Goal: Information Seeking & Learning: Compare options

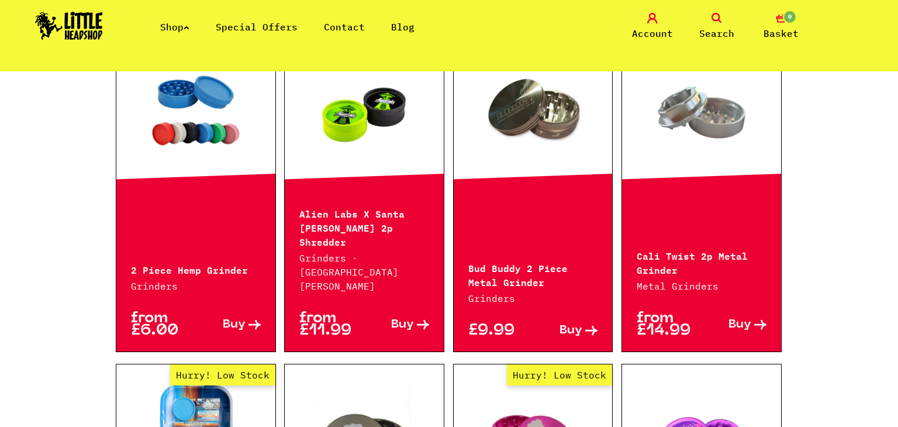
scroll to position [385, 0]
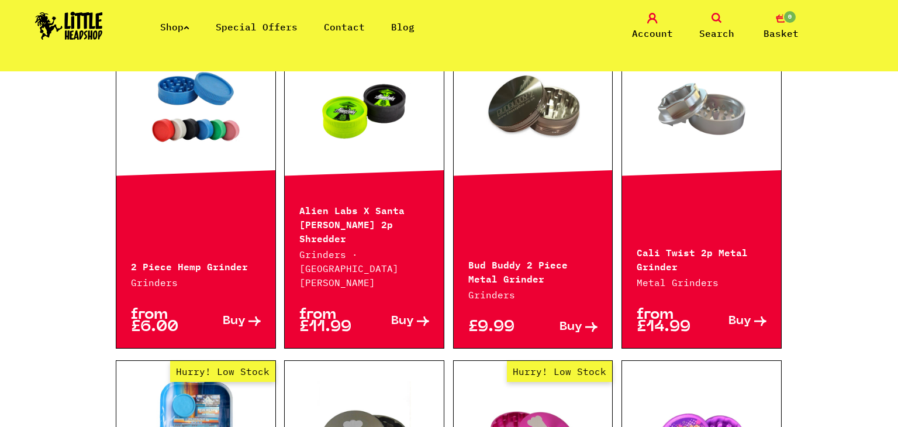
click at [695, 99] on link at bounding box center [701, 108] width 159 height 117
click at [544, 92] on link at bounding box center [533, 108] width 159 height 117
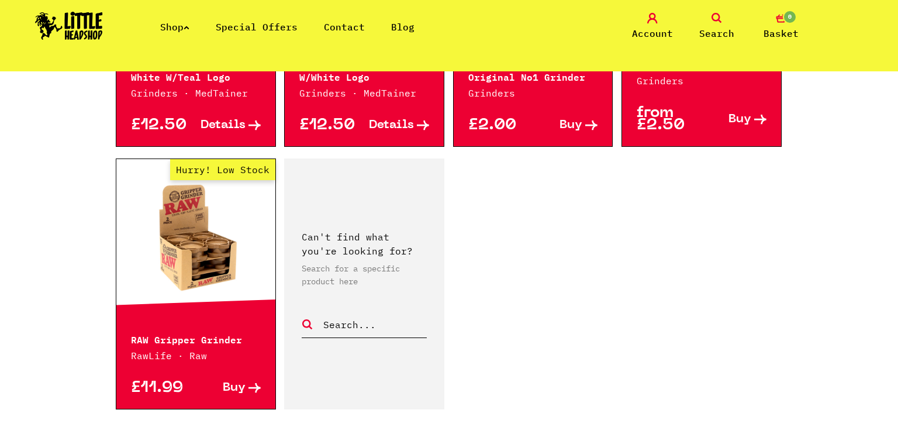
scroll to position [1752, 0]
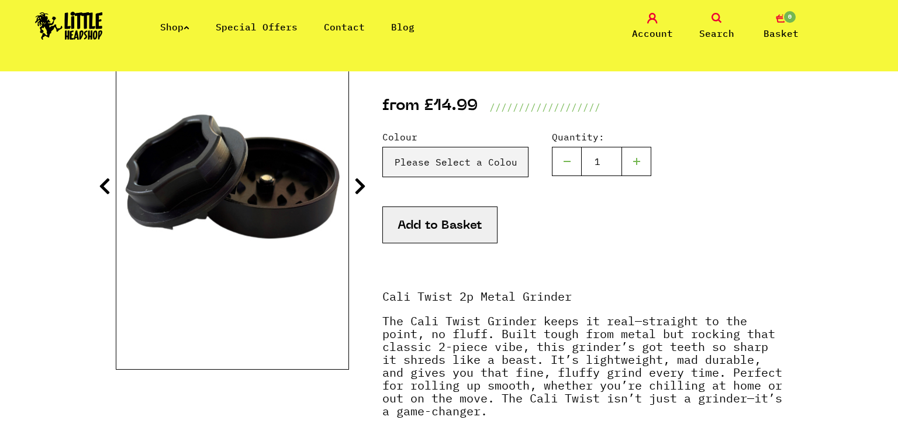
scroll to position [180, 0]
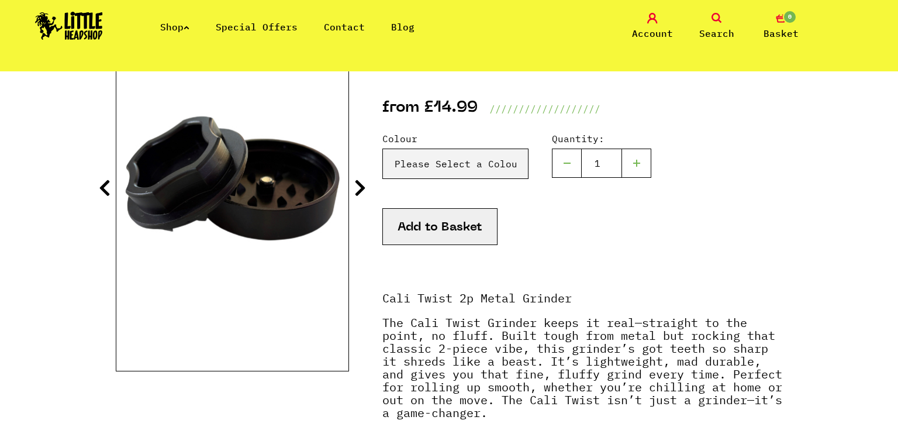
click at [358, 191] on icon at bounding box center [360, 187] width 12 height 19
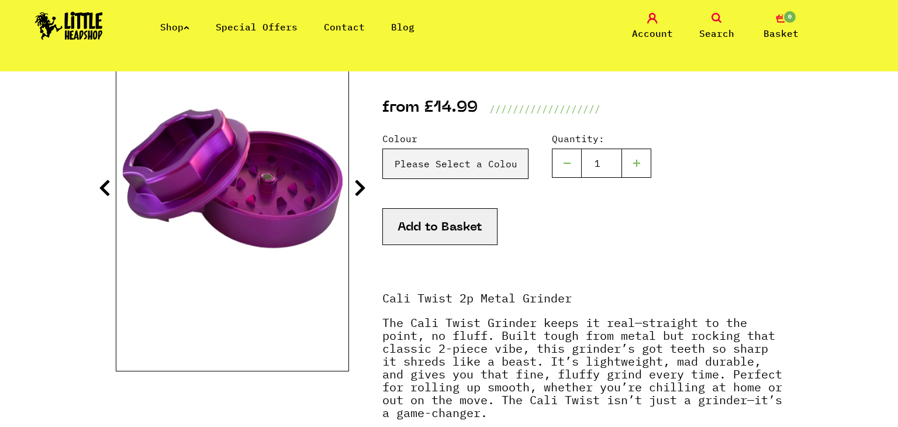
click at [358, 191] on icon at bounding box center [360, 187] width 12 height 19
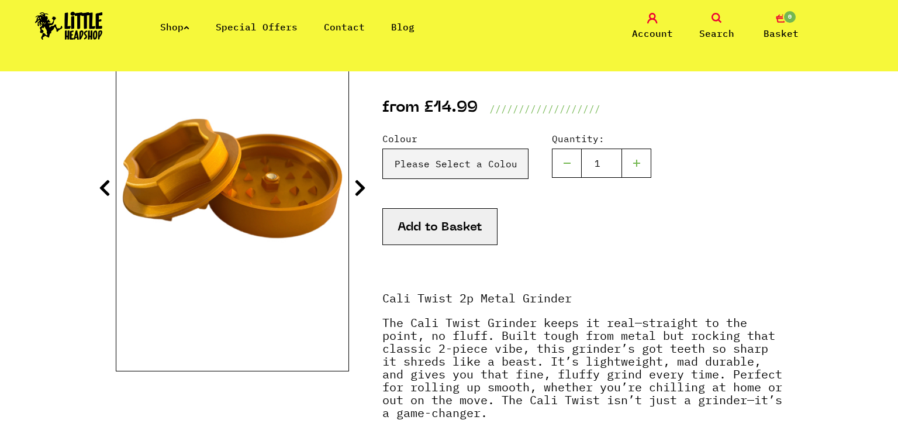
click at [358, 191] on icon at bounding box center [360, 187] width 12 height 19
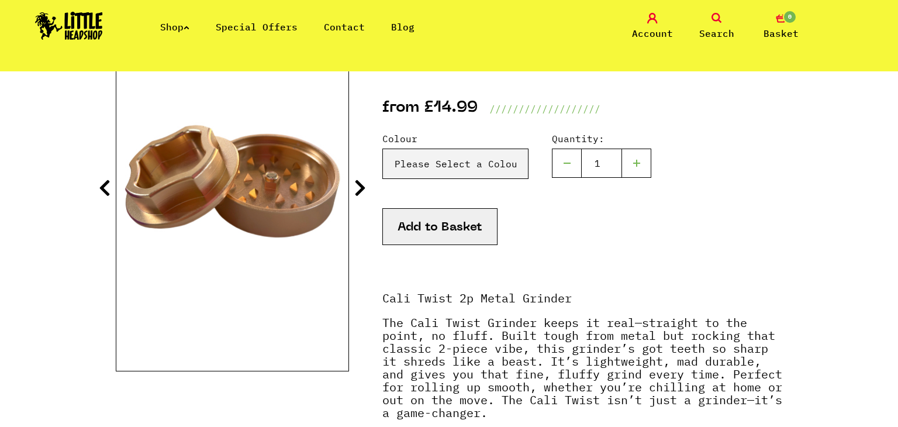
click at [358, 191] on icon at bounding box center [360, 187] width 12 height 19
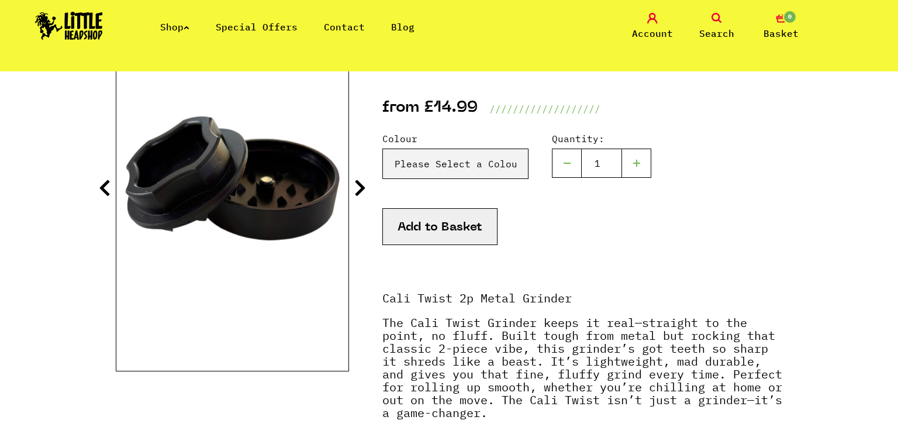
click at [358, 191] on icon at bounding box center [360, 187] width 12 height 19
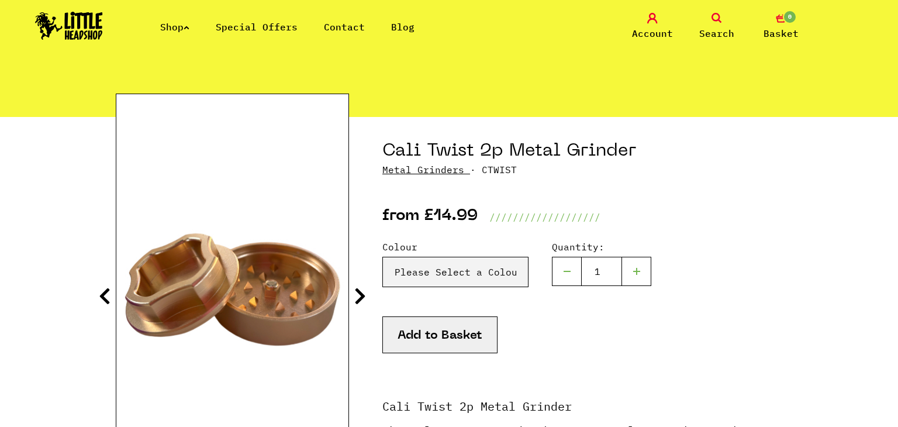
scroll to position [74, 0]
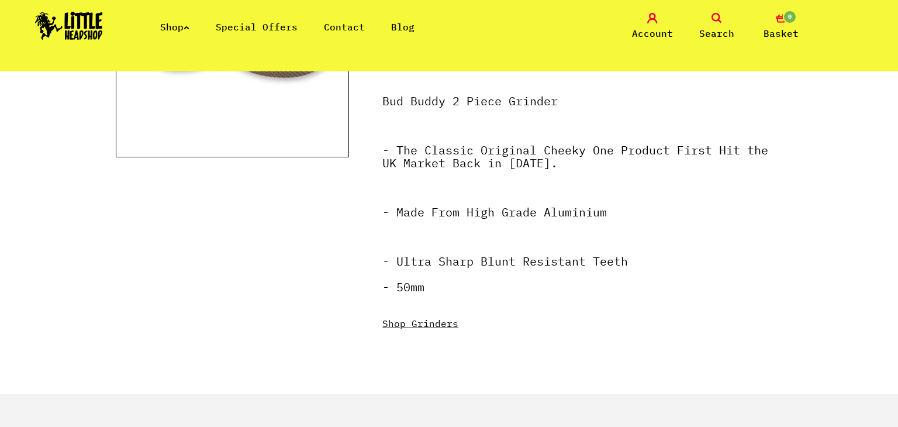
scroll to position [302, 0]
